Goal: Submit feedback/report problem: Submit feedback/report problem

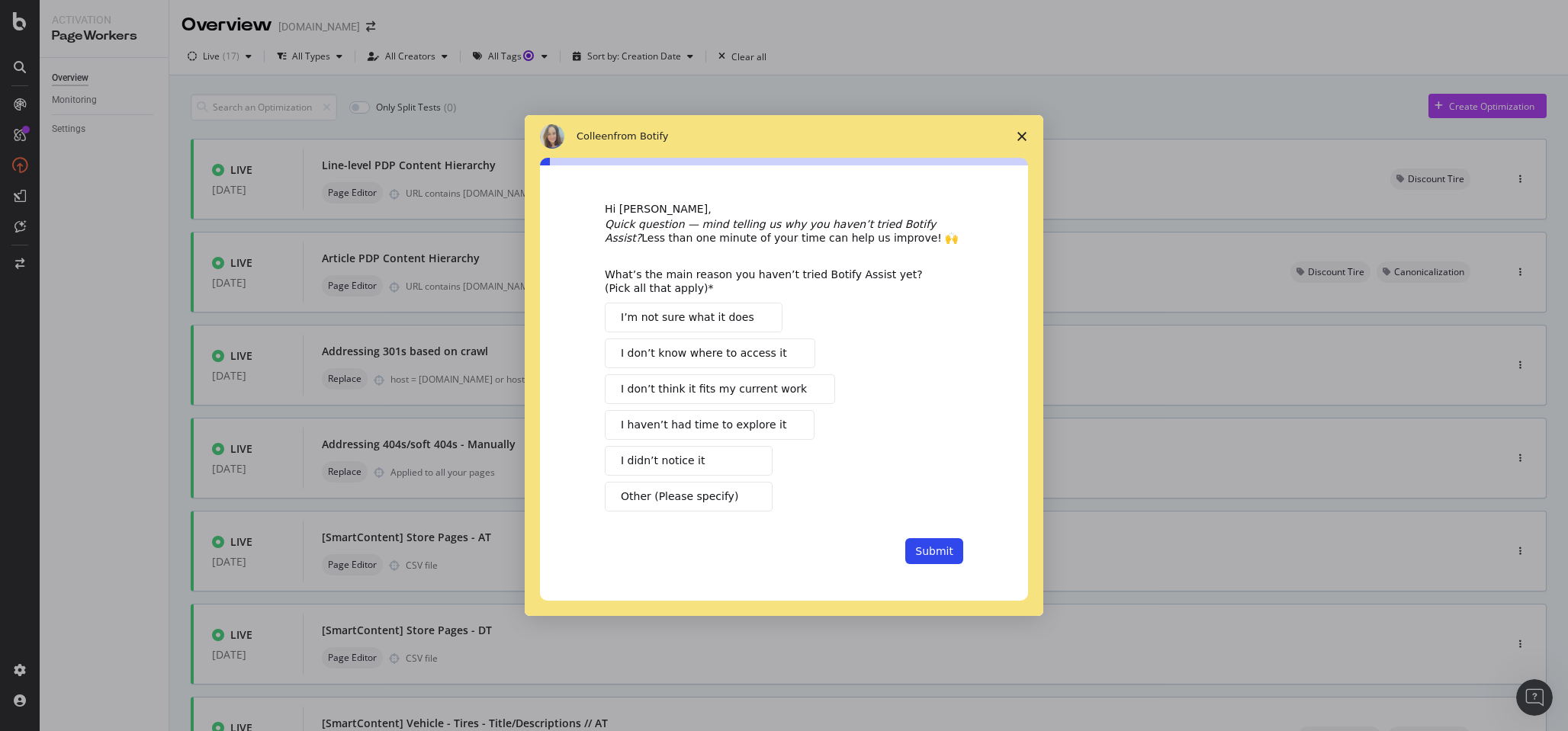
click at [712, 417] on span "I haven’t had time to explore it" at bounding box center [703, 425] width 166 height 16
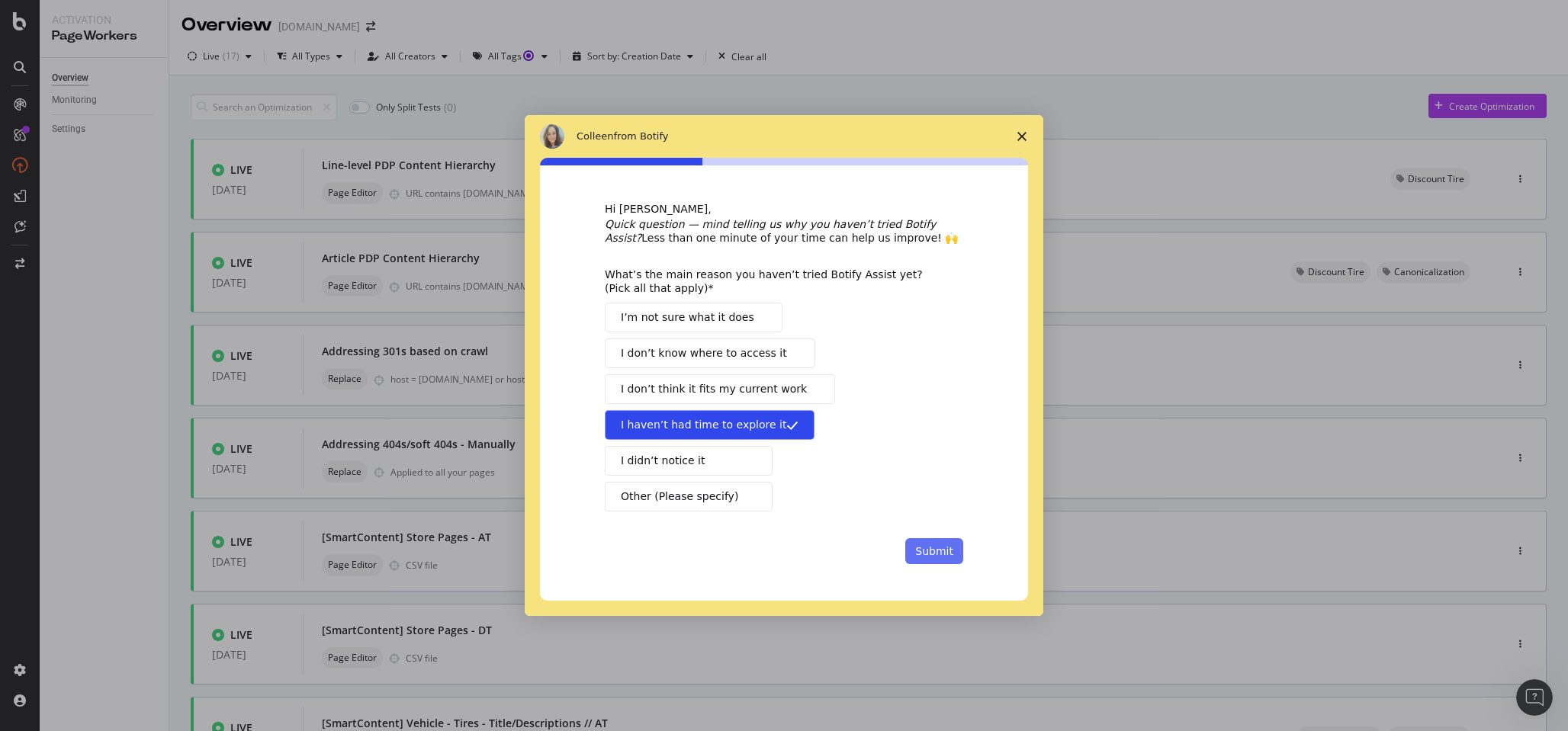
click at [929, 545] on button "Submit" at bounding box center [934, 550] width 58 height 26
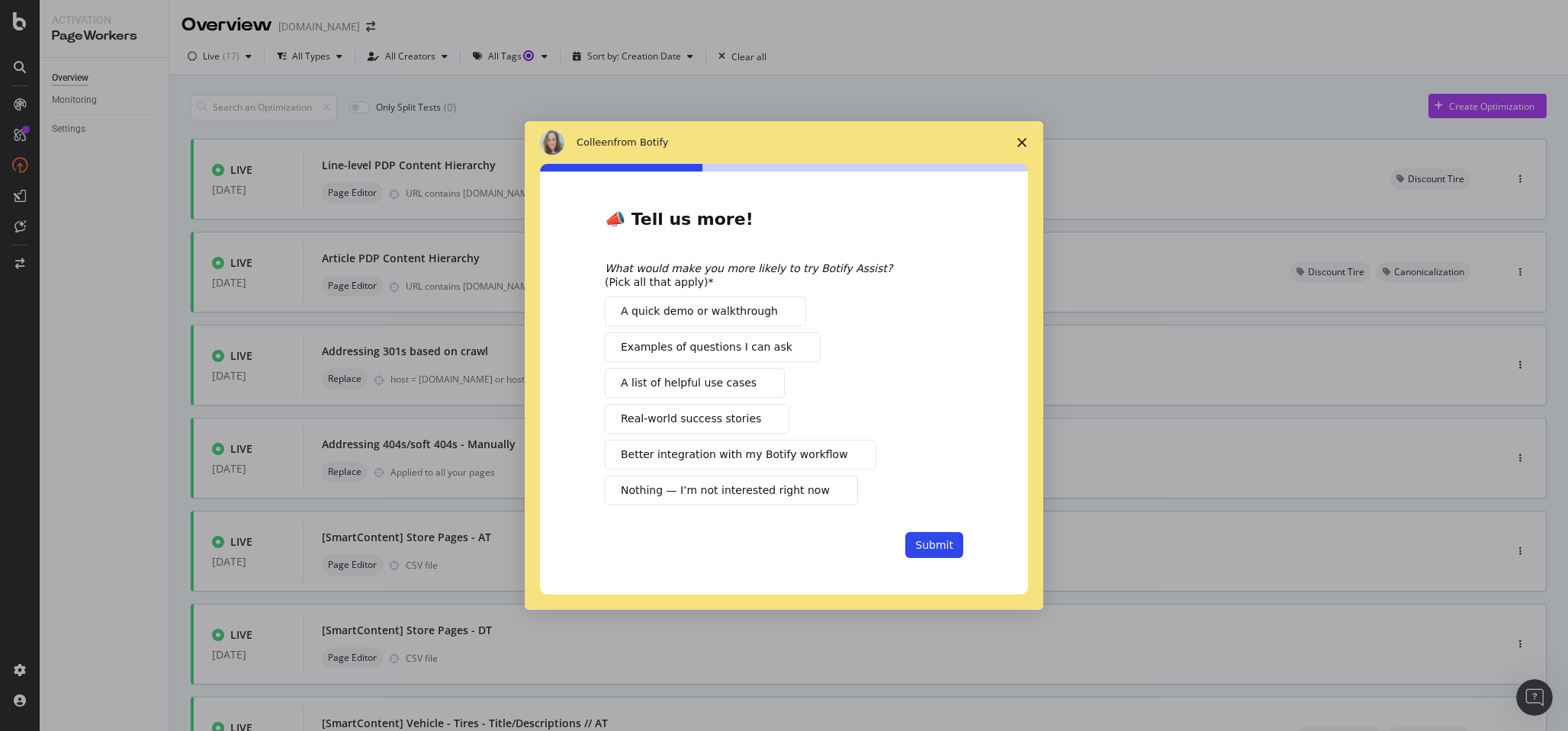
click at [705, 384] on span "A list of helpful use cases" at bounding box center [688, 383] width 136 height 16
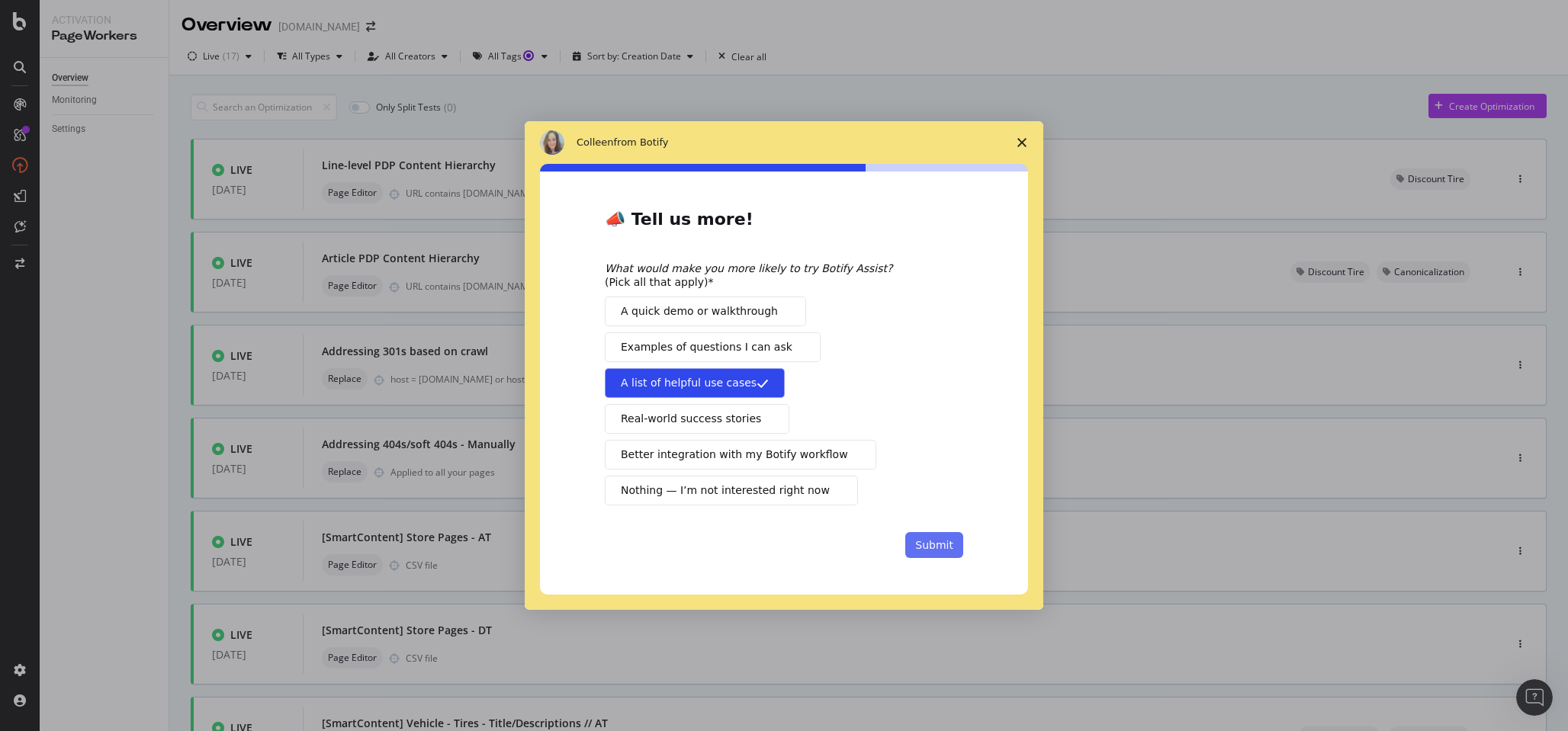
click at [936, 548] on button "Submit" at bounding box center [934, 545] width 58 height 26
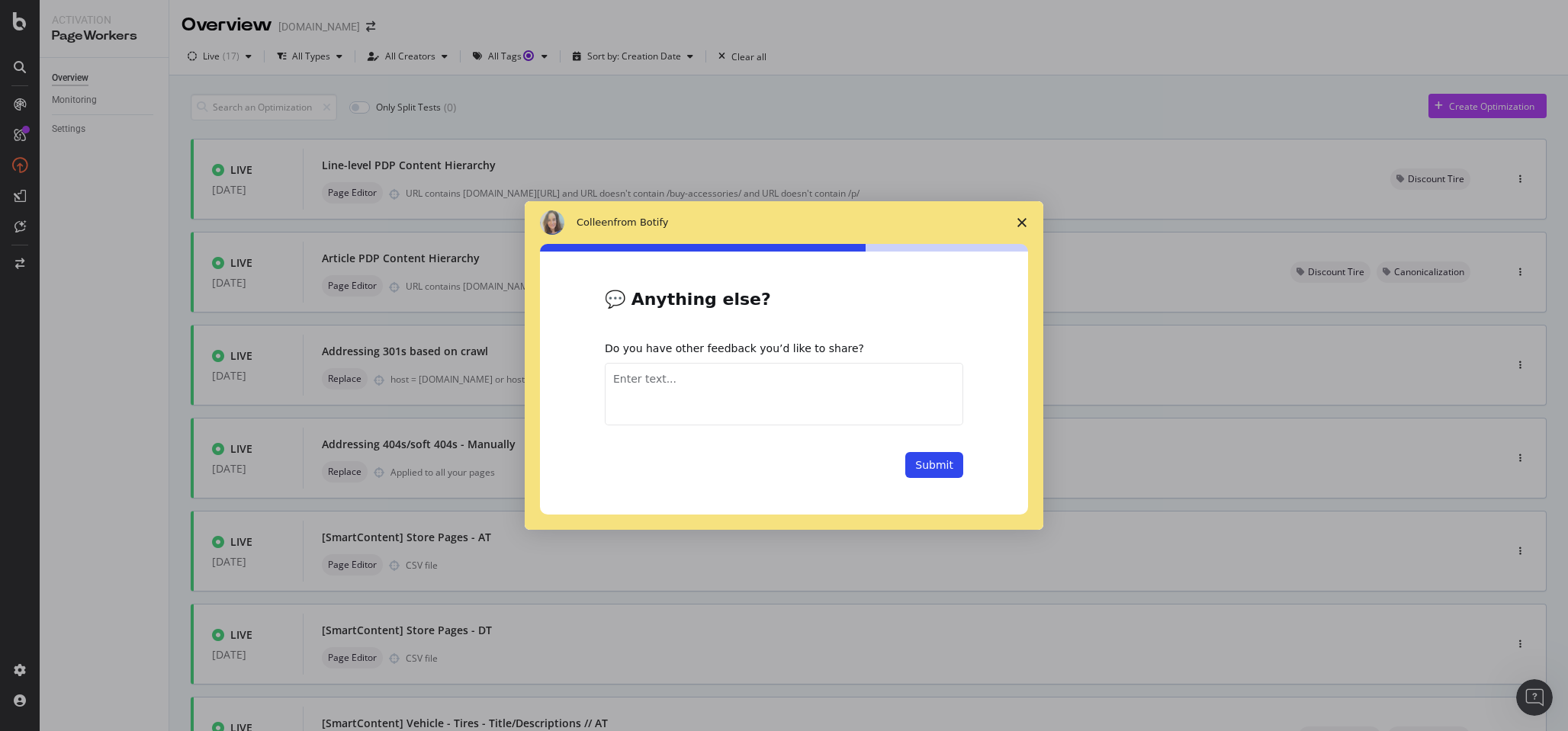
click at [694, 378] on textarea "Enter text..." at bounding box center [784, 394] width 358 height 63
drag, startPoint x: 754, startPoint y: 378, endPoint x: 740, endPoint y: 378, distance: 14.0
click at [740, 378] on textarea "I wasn't expecting to use this tool myself as much as I have been" at bounding box center [784, 394] width 358 height 63
type textarea "I wasn't expecting to use Botify tools myself as much as I have been in recent …"
click at [945, 465] on button "Submit" at bounding box center [934, 465] width 58 height 26
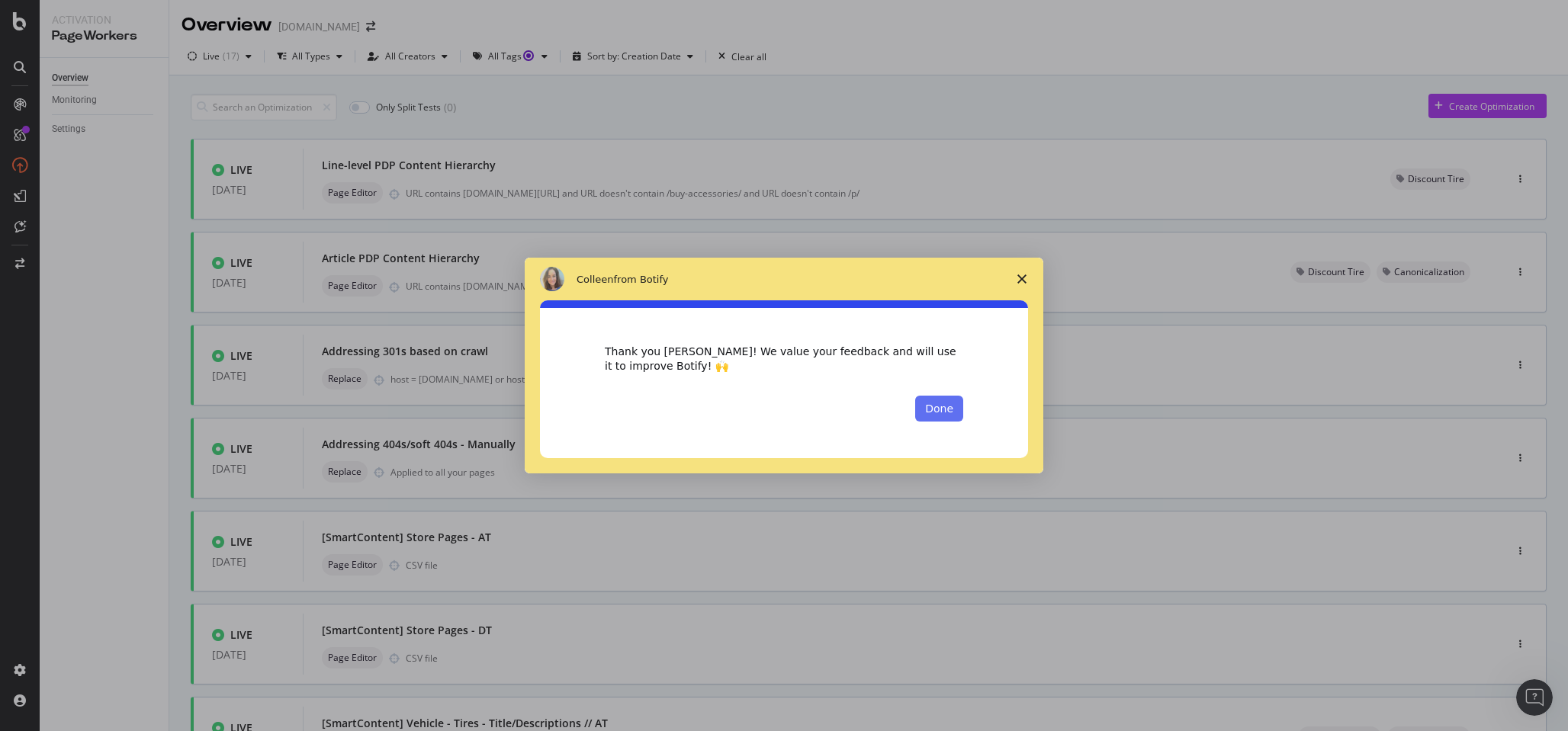
click at [946, 407] on button "Done" at bounding box center [939, 408] width 48 height 26
